Goal: Information Seeking & Learning: Learn about a topic

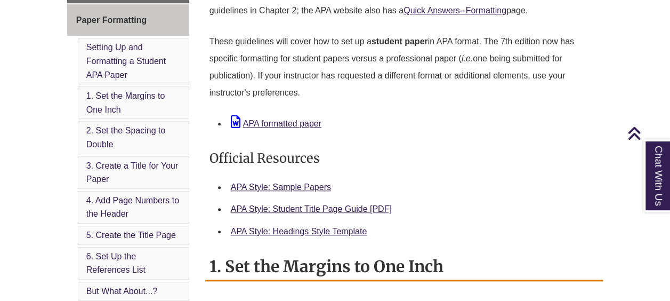
scroll to position [427, 0]
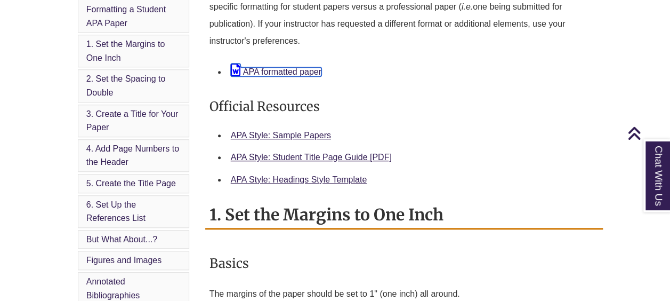
click at [268, 67] on link "APA formatted paper" at bounding box center [276, 71] width 91 height 9
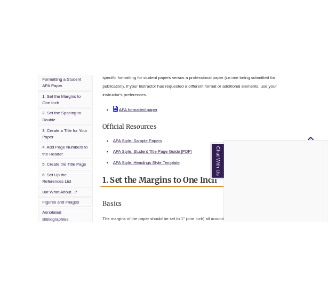
scroll to position [320, 0]
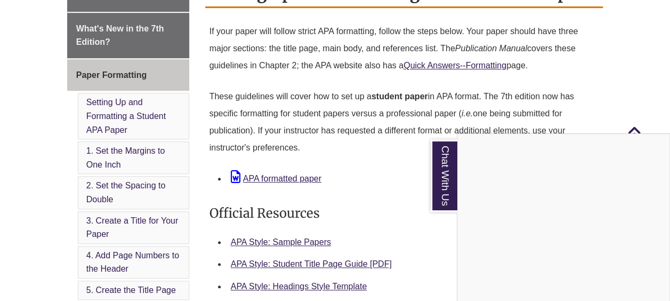
drag, startPoint x: 270, startPoint y: 134, endPoint x: 280, endPoint y: 129, distance: 11.3
click at [222, 30] on div "Chat With Us" at bounding box center [335, 150] width 670 height 301
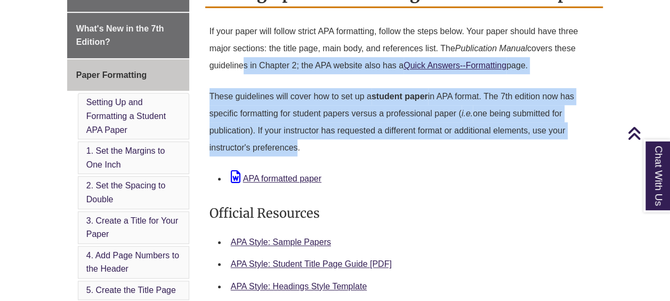
drag, startPoint x: 291, startPoint y: 147, endPoint x: 243, endPoint y: 60, distance: 99.3
click at [243, 60] on div "If your paper will follow strict APA formatting, follow the steps below. Your p…" at bounding box center [405, 92] width 390 height 147
copy div "s in Chapter 2; the APA website also has a Quick Answers--Formatting page. Thes…"
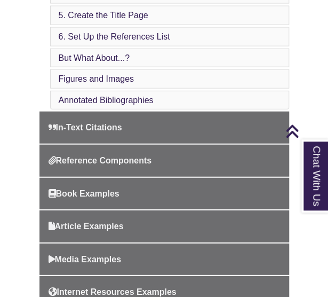
scroll to position [587, 0]
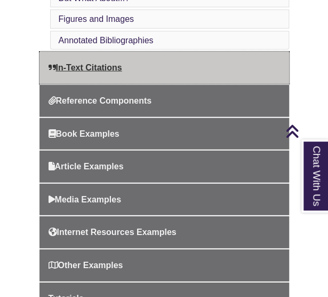
click at [150, 68] on link "In-Text Citations" at bounding box center [164, 68] width 250 height 32
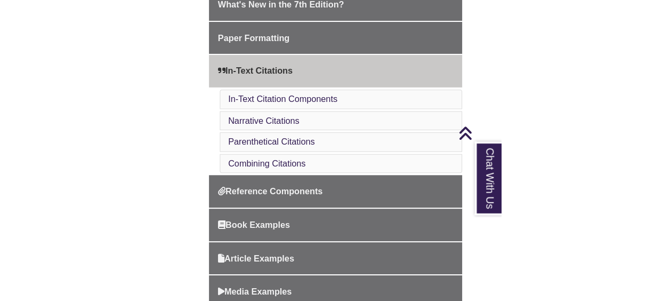
scroll to position [320, 0]
